Goal: Information Seeking & Learning: Learn about a topic

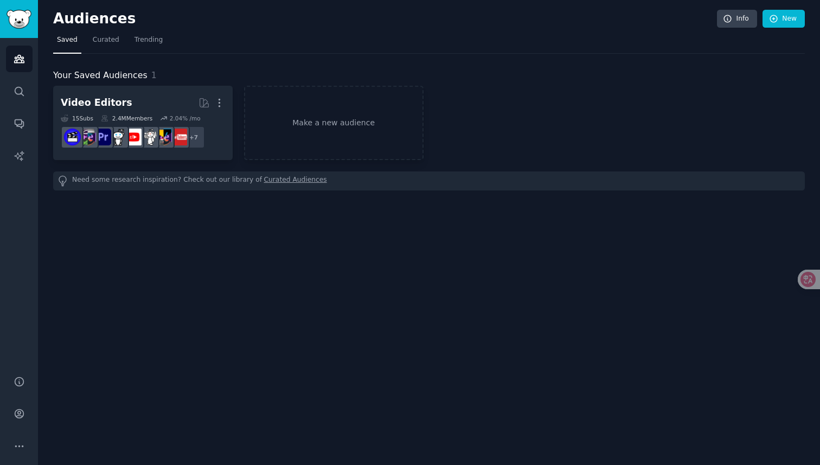
click at [150, 101] on h2 "Video Editors More" at bounding box center [143, 102] width 164 height 19
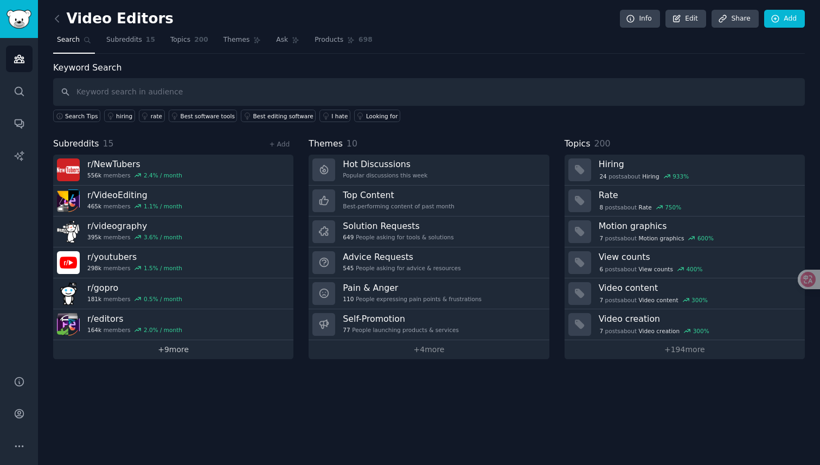
click at [173, 345] on link "+ 9 more" at bounding box center [173, 349] width 240 height 19
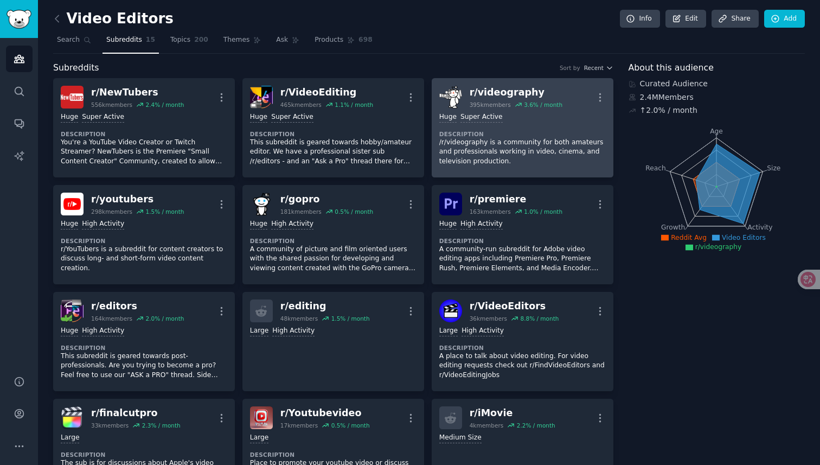
click at [515, 163] on p "/r/videography is a community for both amateurs and professionals working in vi…" at bounding box center [523, 152] width 167 height 29
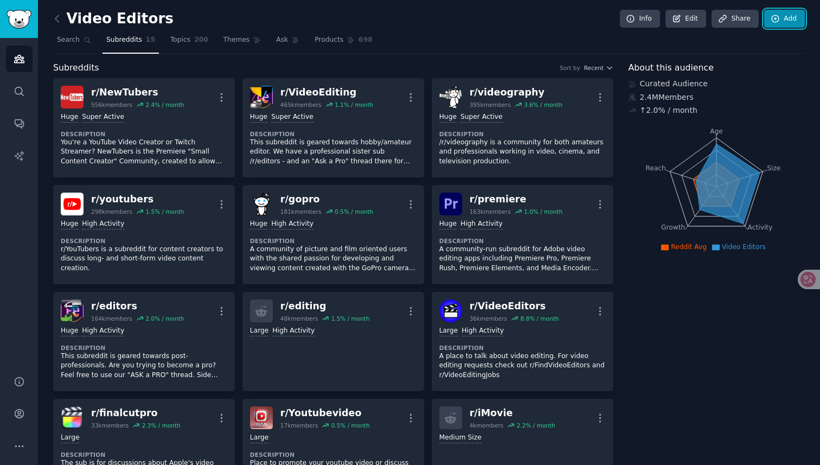
click at [777, 18] on icon at bounding box center [776, 19] width 10 height 10
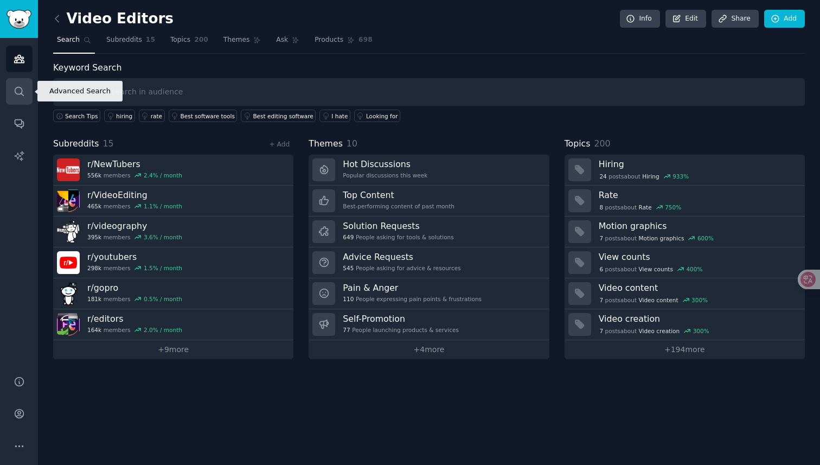
click at [27, 90] on link "Search" at bounding box center [19, 91] width 27 height 27
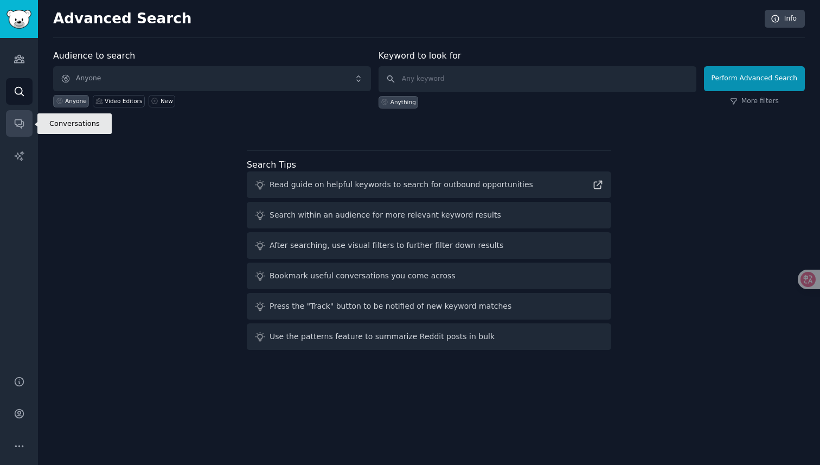
click at [22, 119] on icon "Sidebar" at bounding box center [19, 123] width 11 height 11
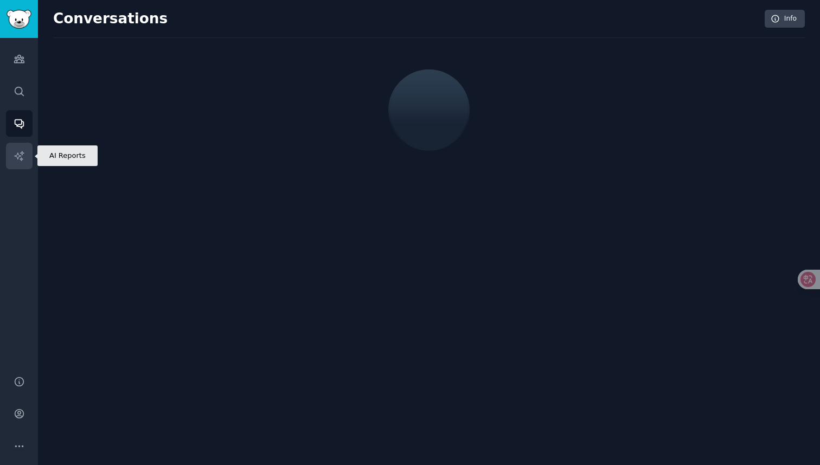
click at [26, 160] on link "AI Reports" at bounding box center [19, 156] width 27 height 27
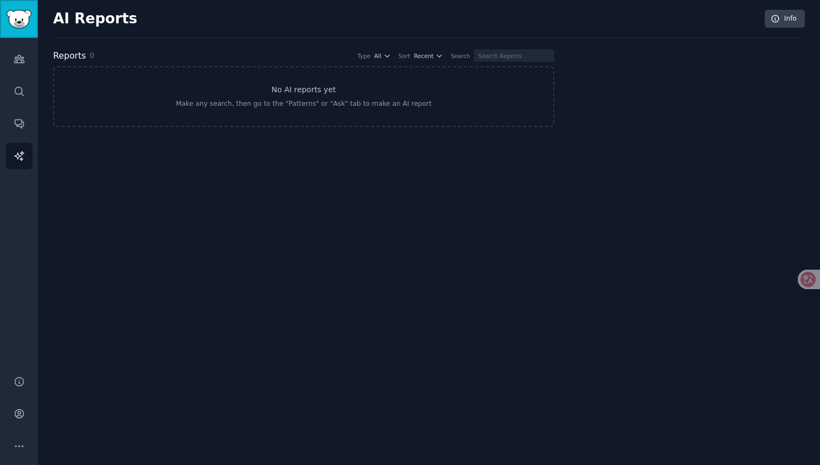
click at [20, 20] on img "Sidebar" at bounding box center [19, 19] width 25 height 19
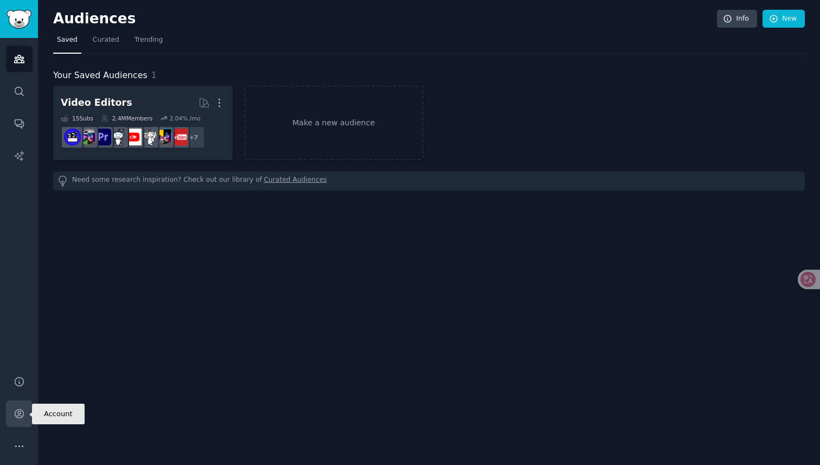
click at [23, 414] on icon "Sidebar" at bounding box center [19, 414] width 9 height 9
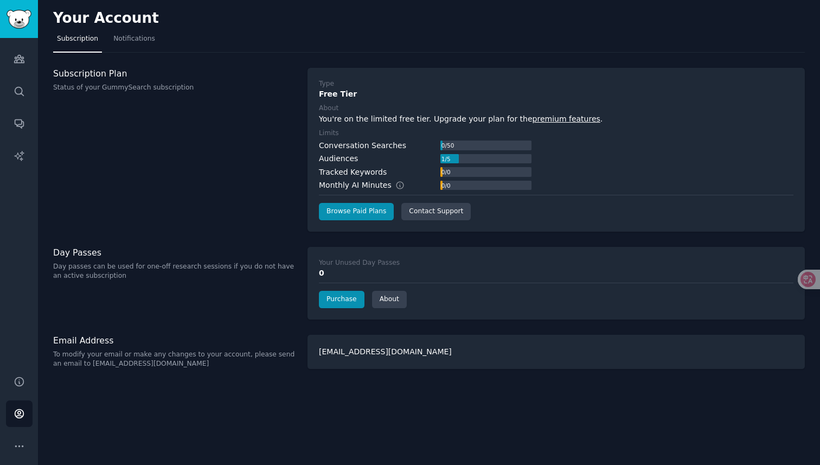
click at [333, 156] on div "Audiences" at bounding box center [338, 158] width 39 height 11
copy div "Audiences"
click at [15, 383] on icon "Sidebar" at bounding box center [19, 381] width 9 height 9
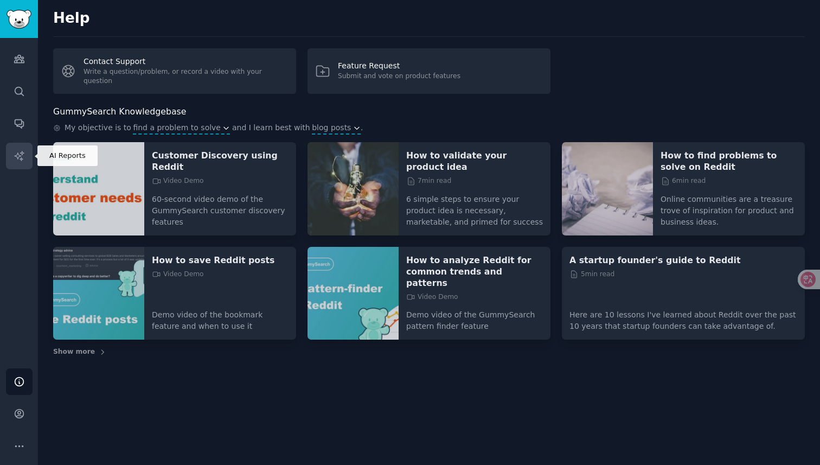
click at [9, 150] on link "AI Reports" at bounding box center [19, 156] width 27 height 27
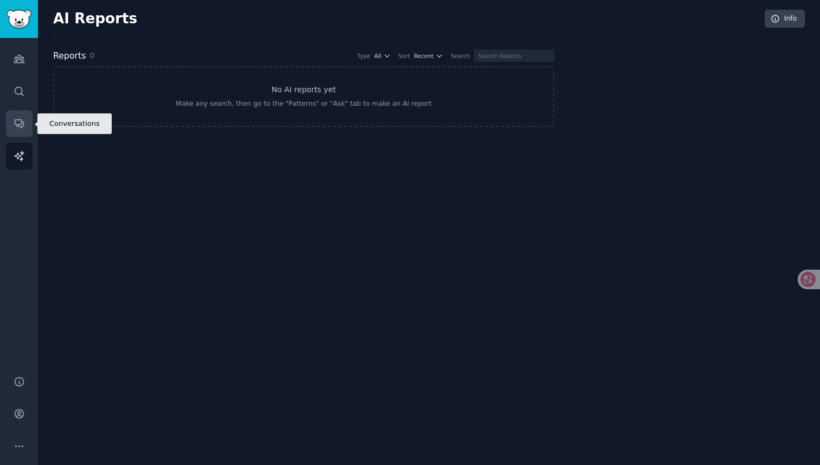
click at [16, 129] on link "Conversations" at bounding box center [19, 123] width 27 height 27
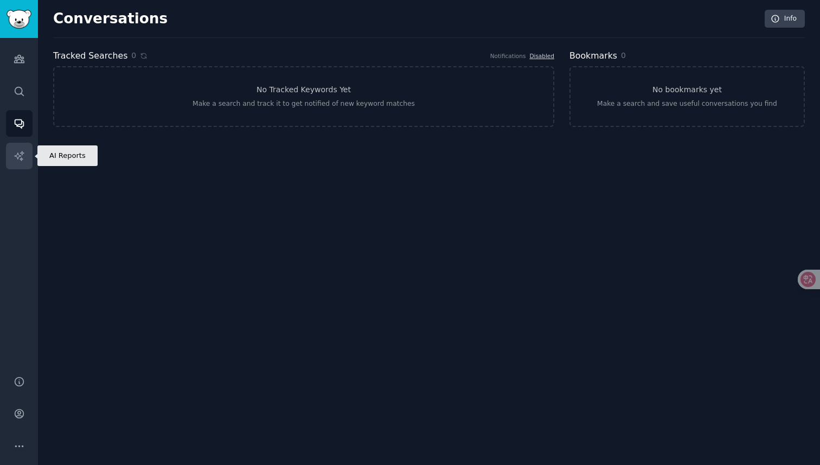
click at [17, 154] on icon "Sidebar" at bounding box center [19, 155] width 11 height 11
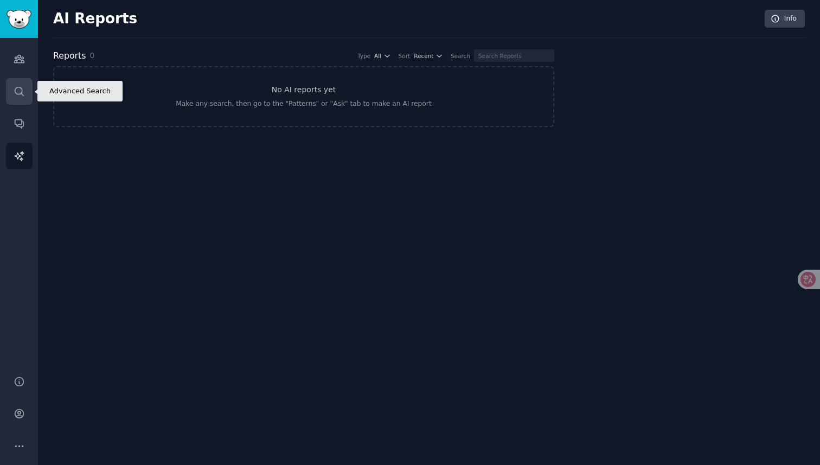
click at [10, 97] on link "Search" at bounding box center [19, 91] width 27 height 27
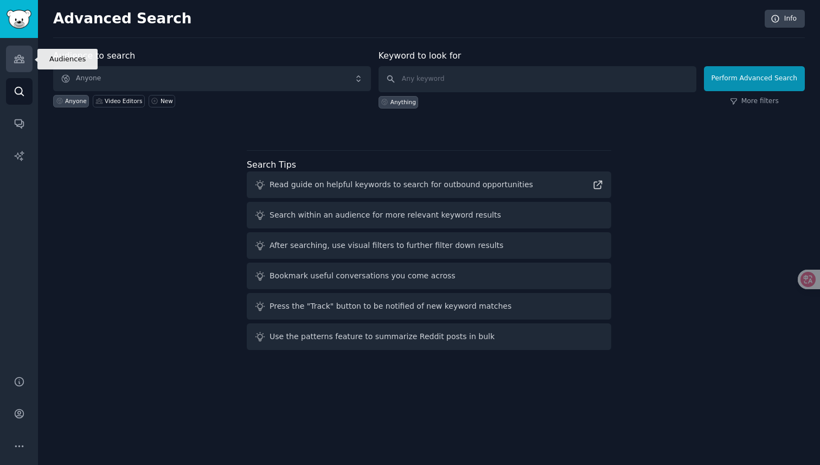
click at [10, 63] on link "Audiences" at bounding box center [19, 59] width 27 height 27
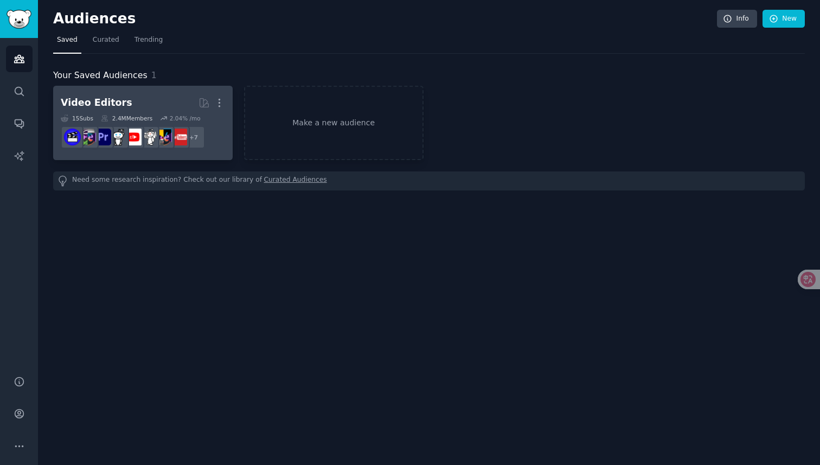
click at [135, 125] on dd "r/youtubers + 7" at bounding box center [143, 137] width 164 height 30
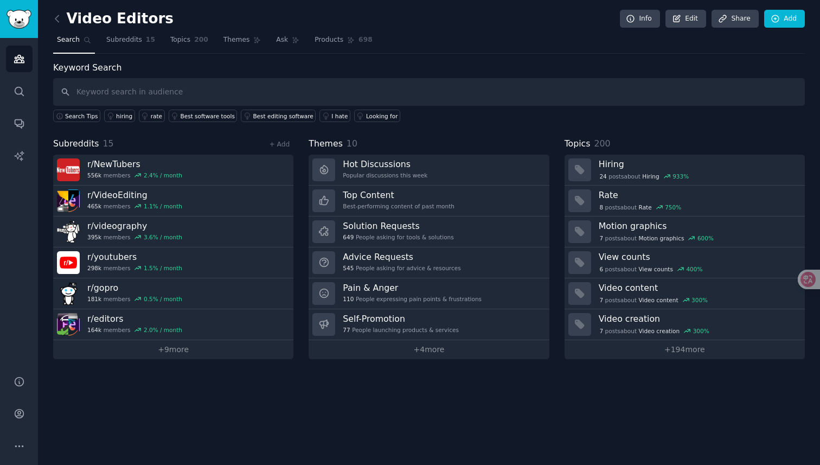
click at [640, 404] on div "Video Editors Info Edit Share Add Search Subreddits 15 Topics 200 Themes Ask Pr…" at bounding box center [429, 232] width 782 height 465
